Goal: Find specific page/section: Find specific page/section

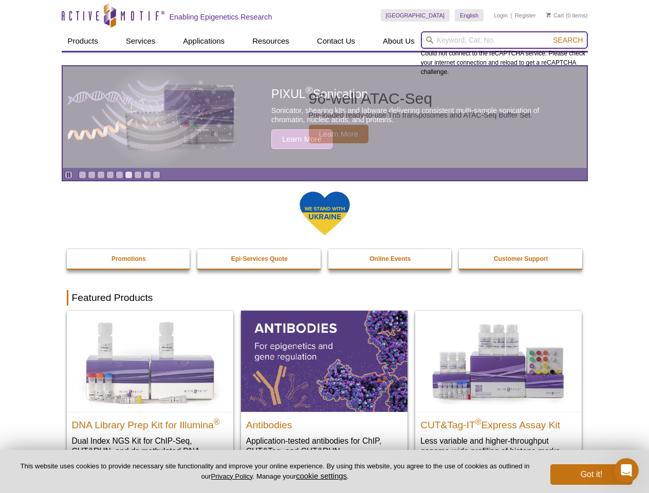
click at [504, 40] on input "search" at bounding box center [504, 39] width 167 height 17
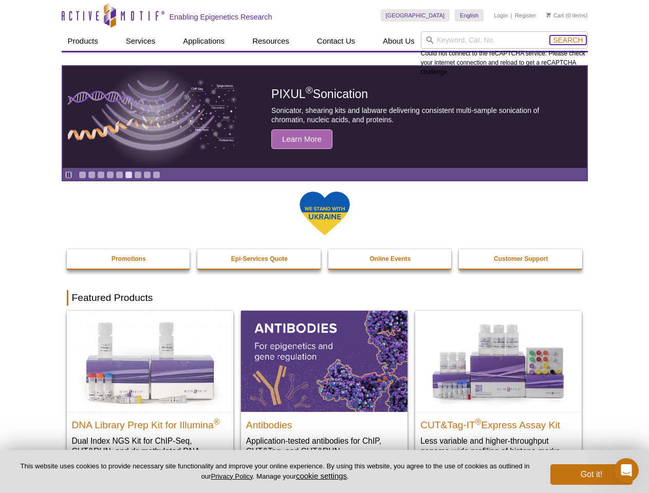
click at [568, 40] on span "Search" at bounding box center [568, 40] width 30 height 8
click at [68, 175] on icon "Pause" at bounding box center [68, 175] width 7 height 7
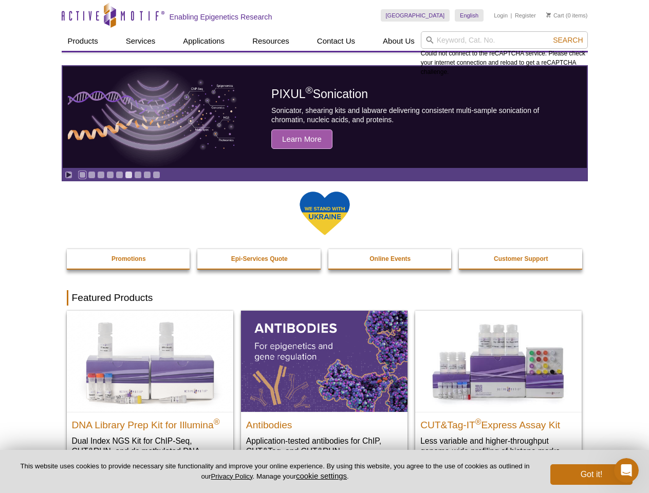
click at [82, 175] on link "Go to slide 1" at bounding box center [83, 175] width 8 height 8
click at [91, 175] on link "Go to slide 2" at bounding box center [92, 175] width 8 height 8
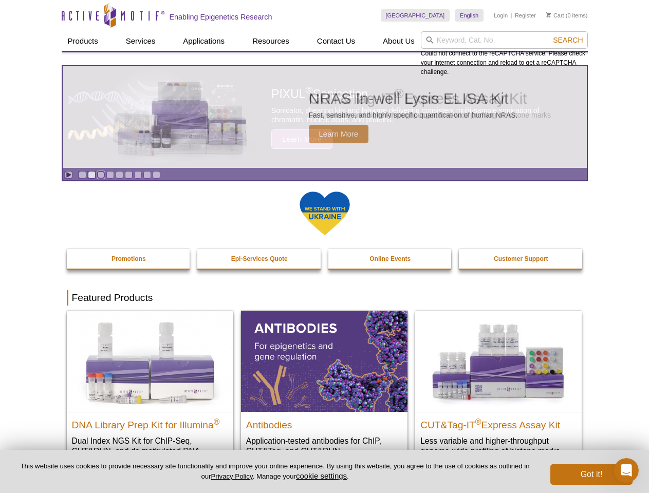
click at [101, 175] on link "Go to slide 3" at bounding box center [101, 175] width 8 height 8
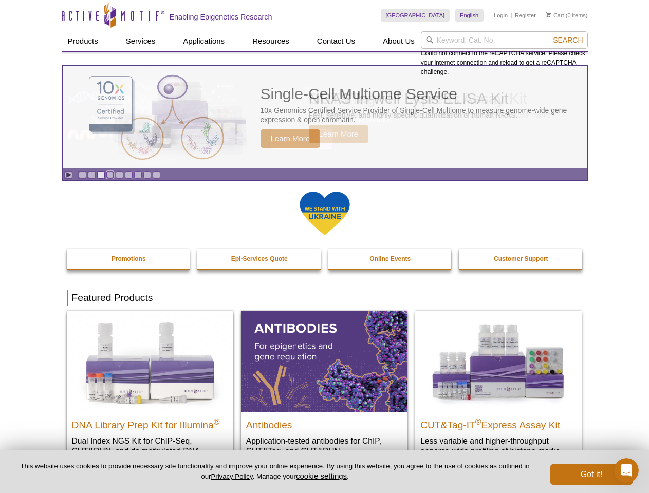
click at [110, 175] on link "Go to slide 4" at bounding box center [110, 175] width 8 height 8
click at [119, 175] on link "Go to slide 5" at bounding box center [120, 175] width 8 height 8
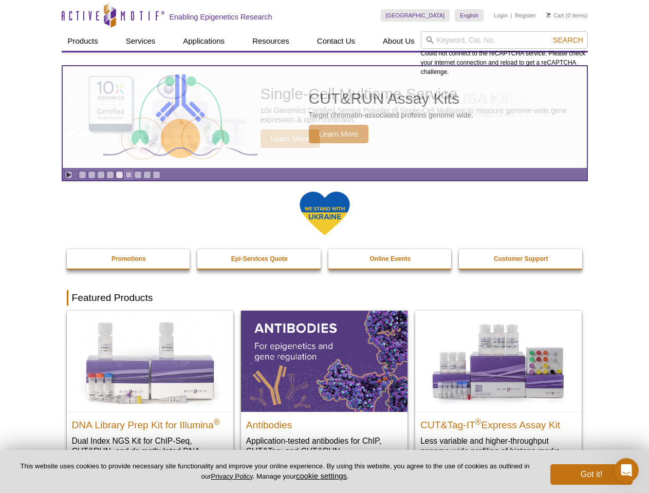
click at [128, 175] on link "Go to slide 6" at bounding box center [129, 175] width 8 height 8
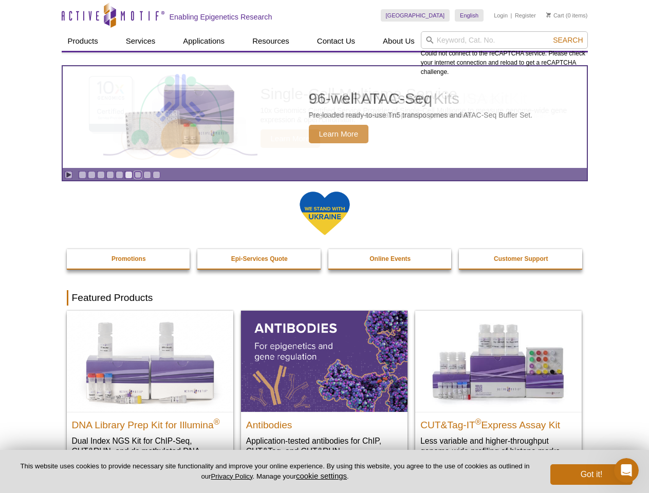
click at [138, 175] on link "Go to slide 7" at bounding box center [138, 175] width 8 height 8
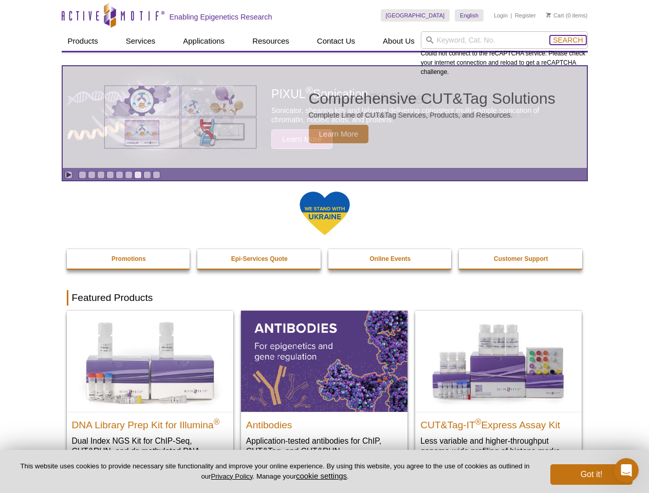
click at [568, 40] on span "Search" at bounding box center [568, 40] width 30 height 8
